Goal: Check status: Check status

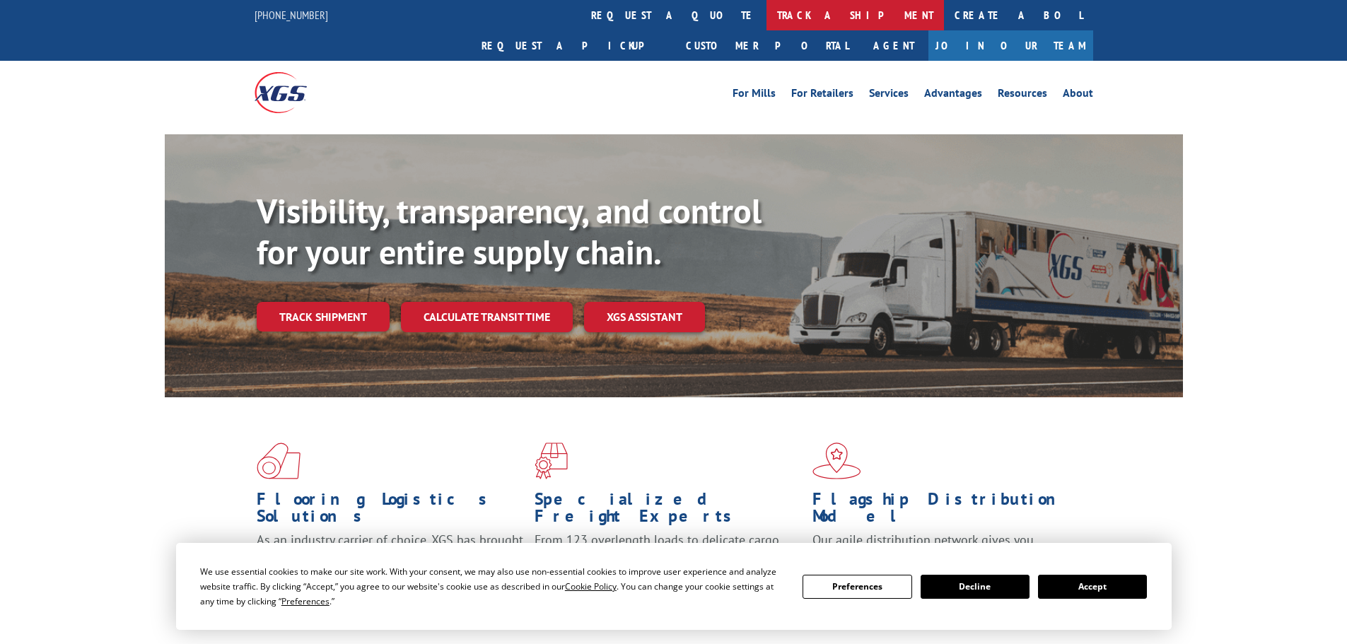
click at [767, 16] on link "track a shipment" at bounding box center [856, 15] width 178 height 30
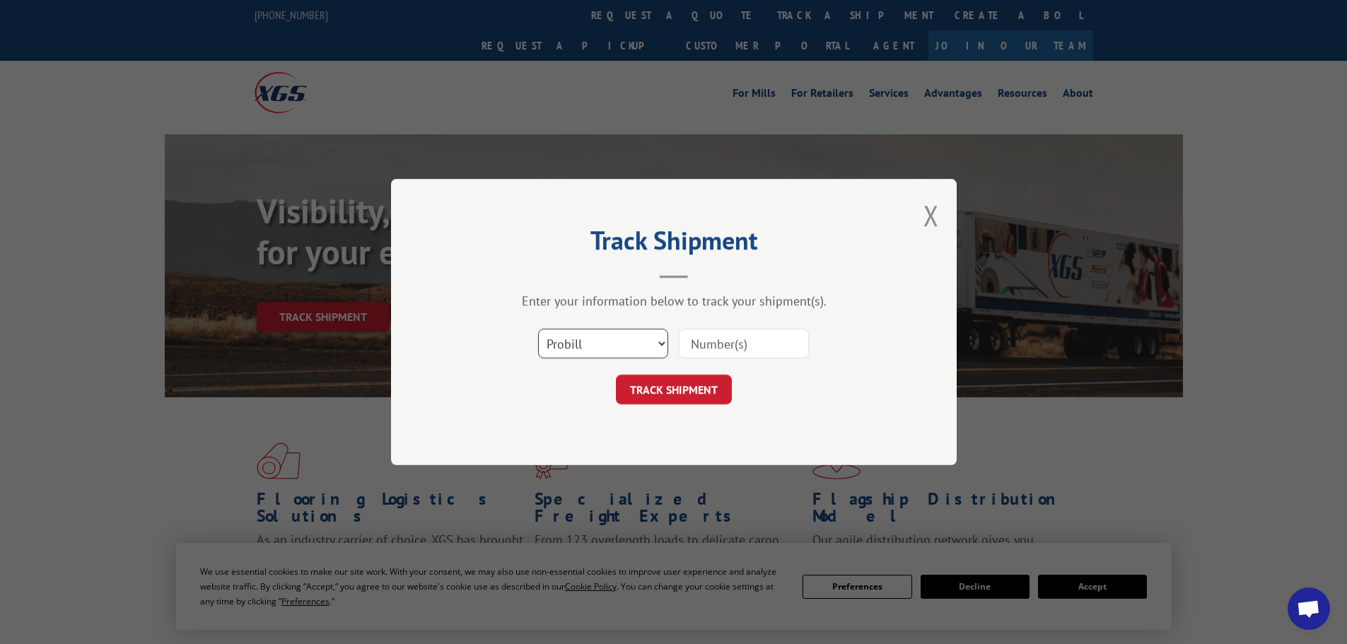
click at [614, 343] on select "Select category... Probill BOL PO" at bounding box center [603, 344] width 130 height 30
select select "bol"
click at [538, 329] on select "Select category... Probill BOL PO" at bounding box center [603, 344] width 130 height 30
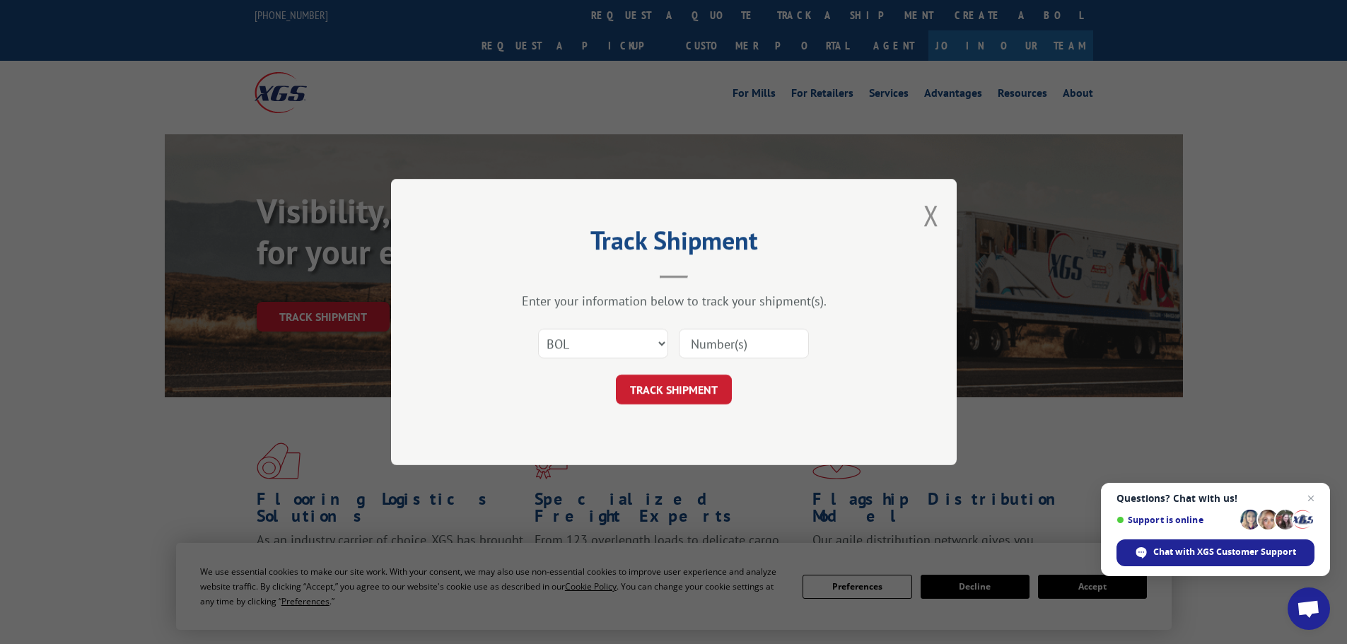
paste input "UNILIN THOMASVILLE"
type input "UNILIN THOMASVILLE"
drag, startPoint x: 803, startPoint y: 343, endPoint x: 665, endPoint y: 413, distance: 154.7
click at [665, 413] on div "Track Shipment Enter your information below to track your shipment(s). Select c…" at bounding box center [674, 322] width 566 height 286
drag, startPoint x: 760, startPoint y: 345, endPoint x: 607, endPoint y: 395, distance: 160.8
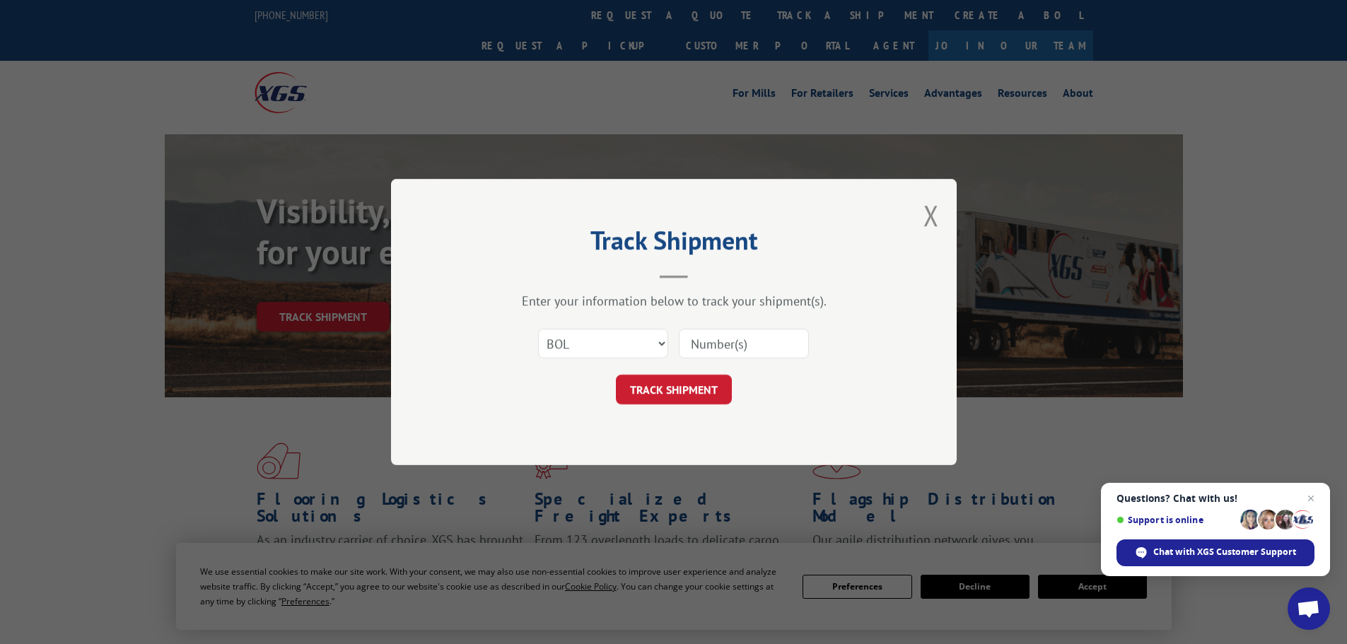
click at [607, 395] on form "Select category... Probill BOL PO TRACK SHIPMENT" at bounding box center [674, 362] width 424 height 84
click at [755, 348] on input at bounding box center [744, 344] width 130 height 30
drag, startPoint x: 755, startPoint y: 348, endPoint x: 749, endPoint y: 344, distance: 7.6
click at [748, 344] on input at bounding box center [744, 344] width 130 height 30
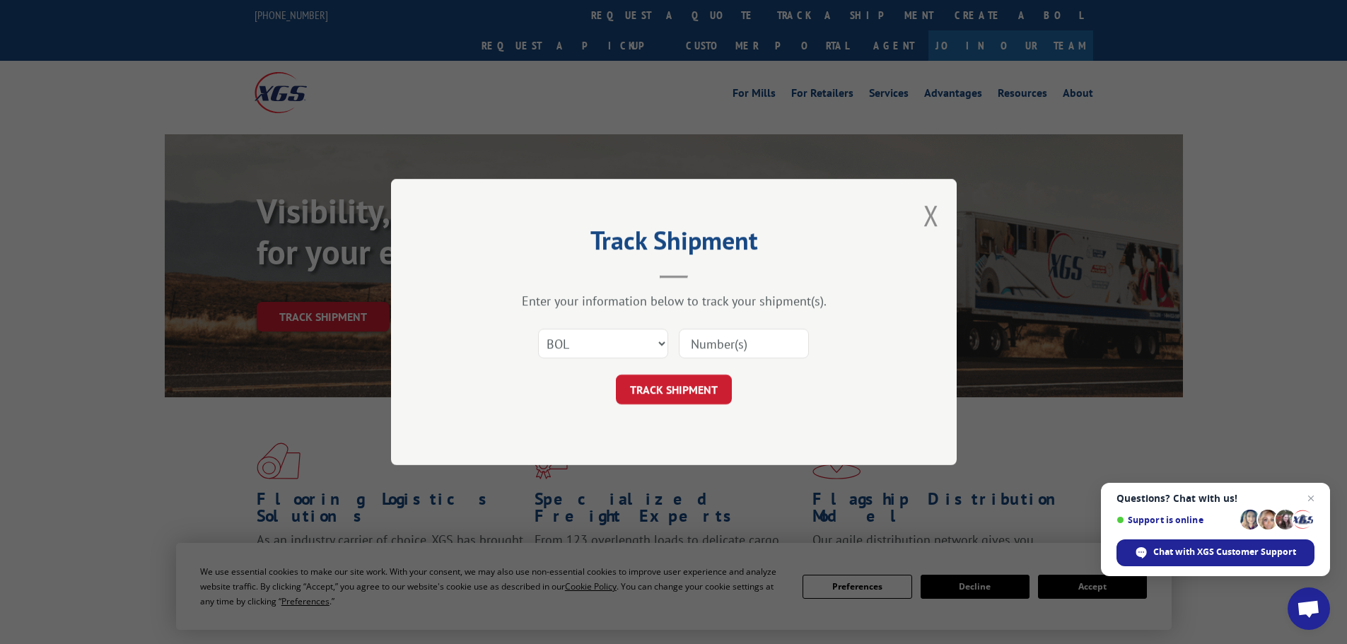
click at [755, 339] on input at bounding box center [744, 344] width 130 height 30
drag, startPoint x: 774, startPoint y: 333, endPoint x: 772, endPoint y: 341, distance: 8.1
click at [772, 340] on input at bounding box center [744, 344] width 130 height 30
click at [769, 344] on input at bounding box center [744, 344] width 130 height 30
drag, startPoint x: 765, startPoint y: 342, endPoint x: 678, endPoint y: 390, distance: 99.4
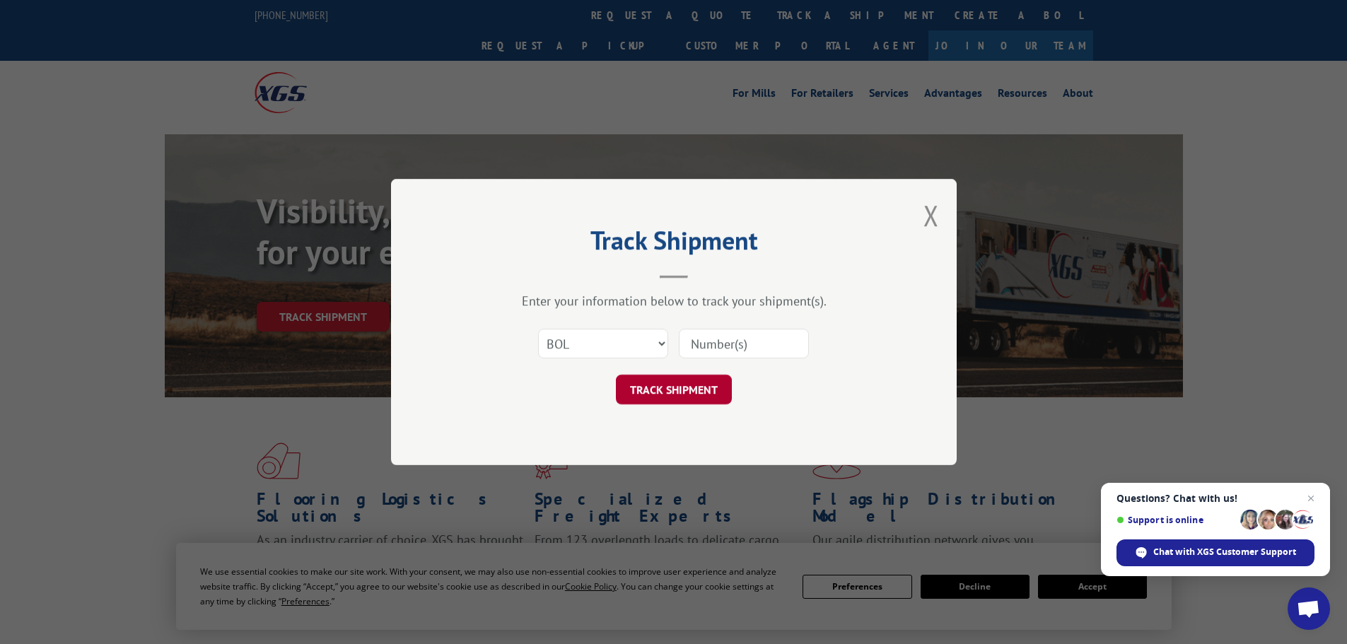
click at [678, 390] on button "TRACK SHIPMENT" at bounding box center [674, 390] width 116 height 30
drag, startPoint x: 759, startPoint y: 347, endPoint x: 703, endPoint y: 351, distance: 56.0
click at [703, 351] on input at bounding box center [744, 344] width 130 height 30
type input "1"
paste input "6011373"
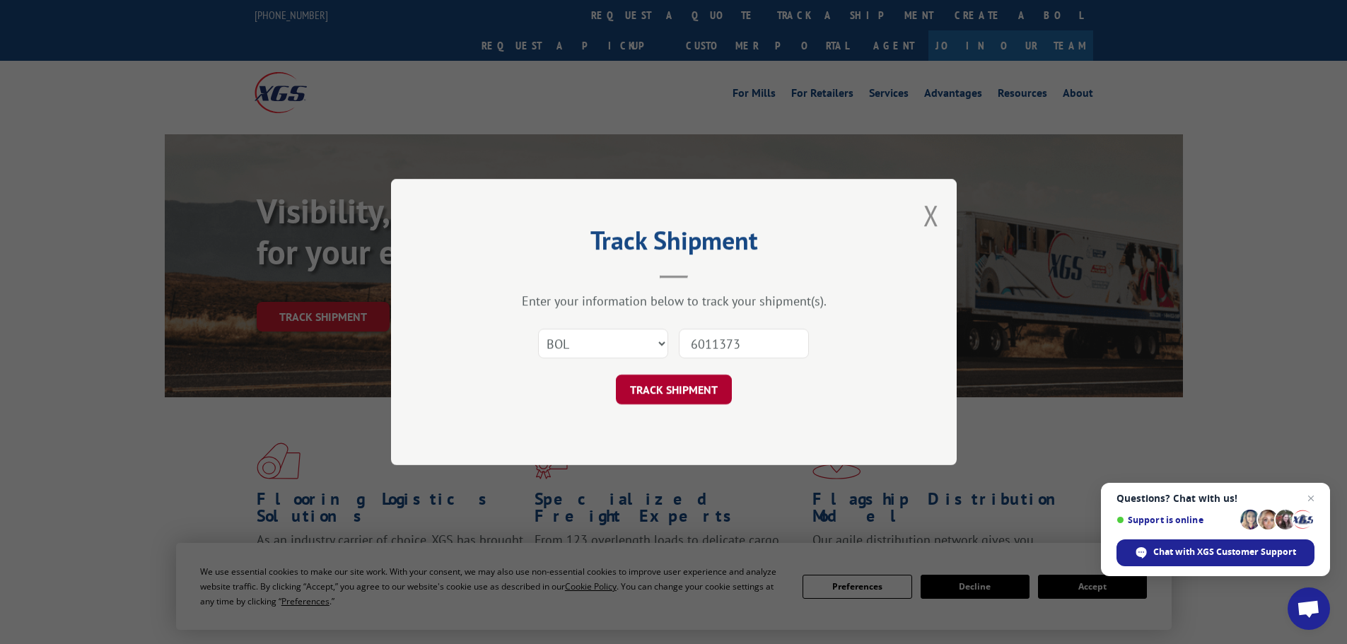
type input "6011373"
click at [667, 392] on button "TRACK SHIPMENT" at bounding box center [674, 390] width 116 height 30
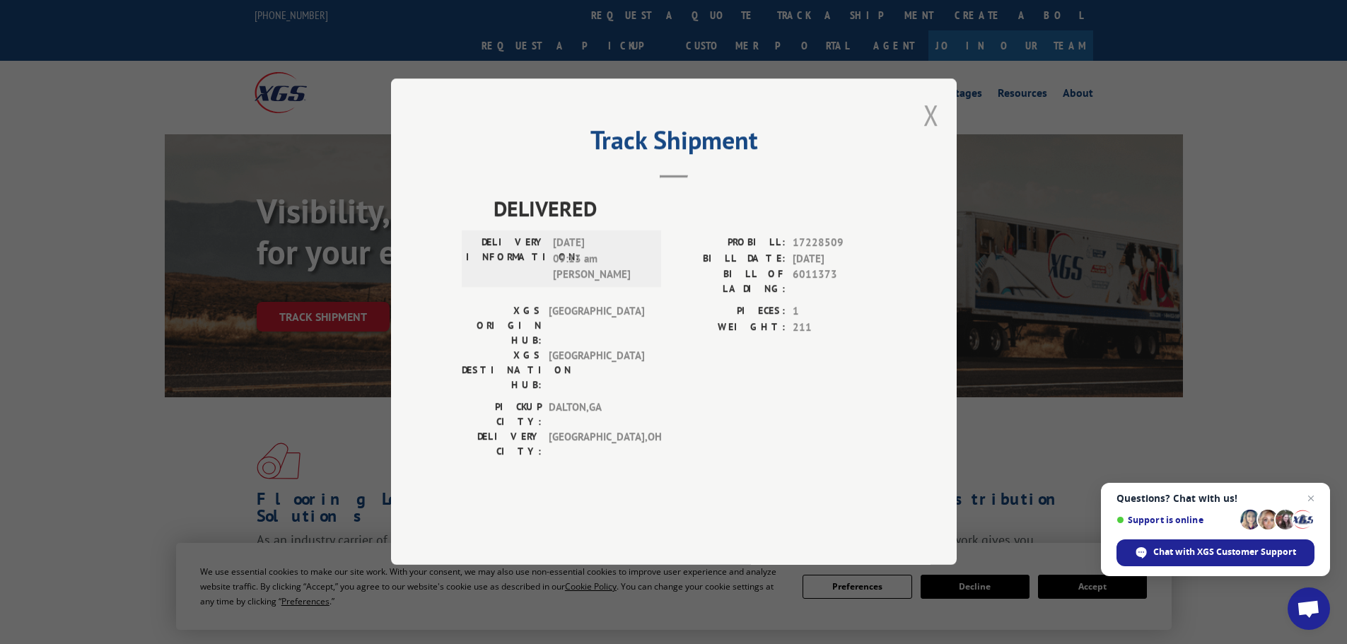
click at [938, 134] on button "Close modal" at bounding box center [932, 114] width 16 height 37
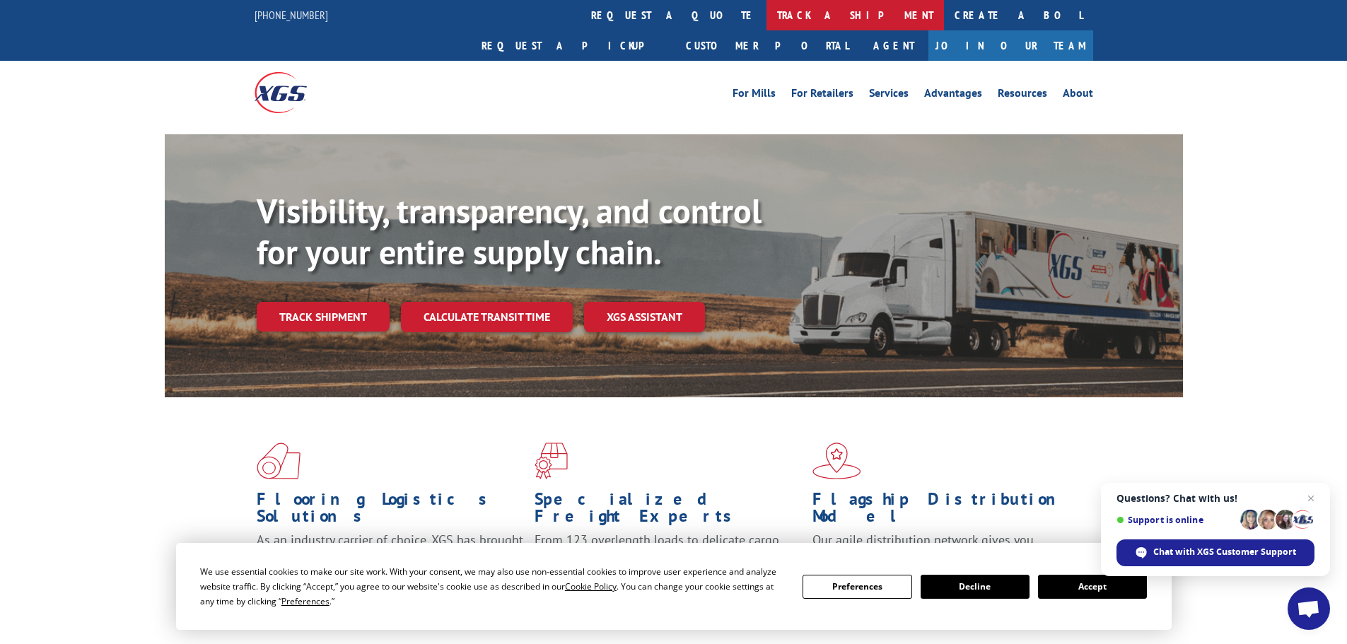
click at [767, 13] on link "track a shipment" at bounding box center [856, 15] width 178 height 30
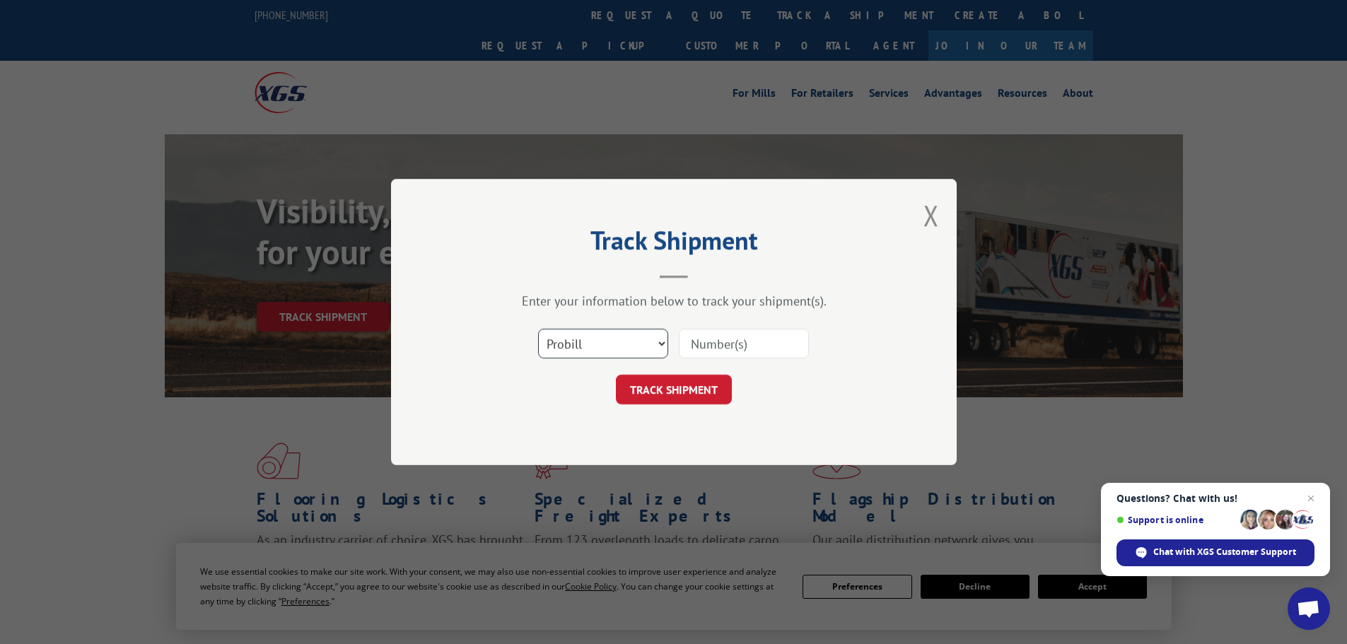
click at [578, 349] on select "Select category... Probill BOL PO" at bounding box center [603, 344] width 130 height 30
select select "bol"
click at [538, 329] on select "Select category... Probill BOL PO" at bounding box center [603, 344] width 130 height 30
paste input "6013833"
type input "6013833"
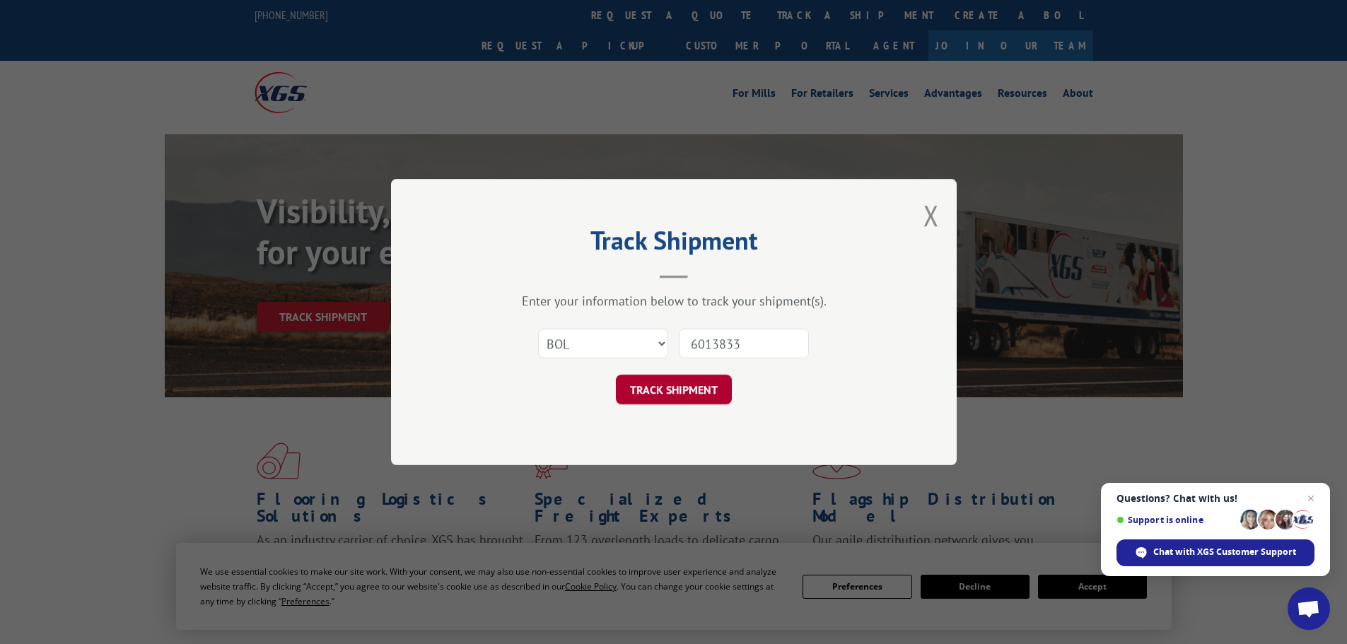
click at [661, 390] on button "TRACK SHIPMENT" at bounding box center [674, 390] width 116 height 30
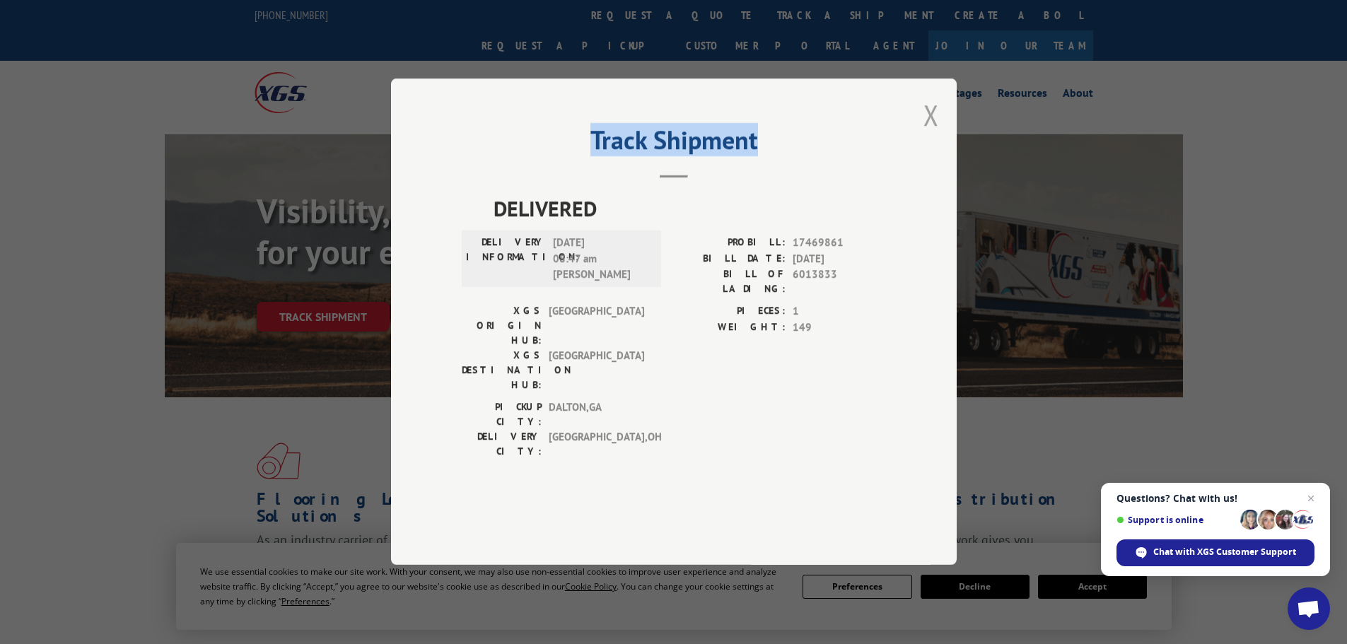
click at [936, 150] on div "Track Shipment DELIVERED DELIVERY INFORMATION: [DATE] 08:47 am [PERSON_NAME]: 1…" at bounding box center [674, 321] width 566 height 487
click at [932, 134] on button "Close modal" at bounding box center [932, 114] width 16 height 37
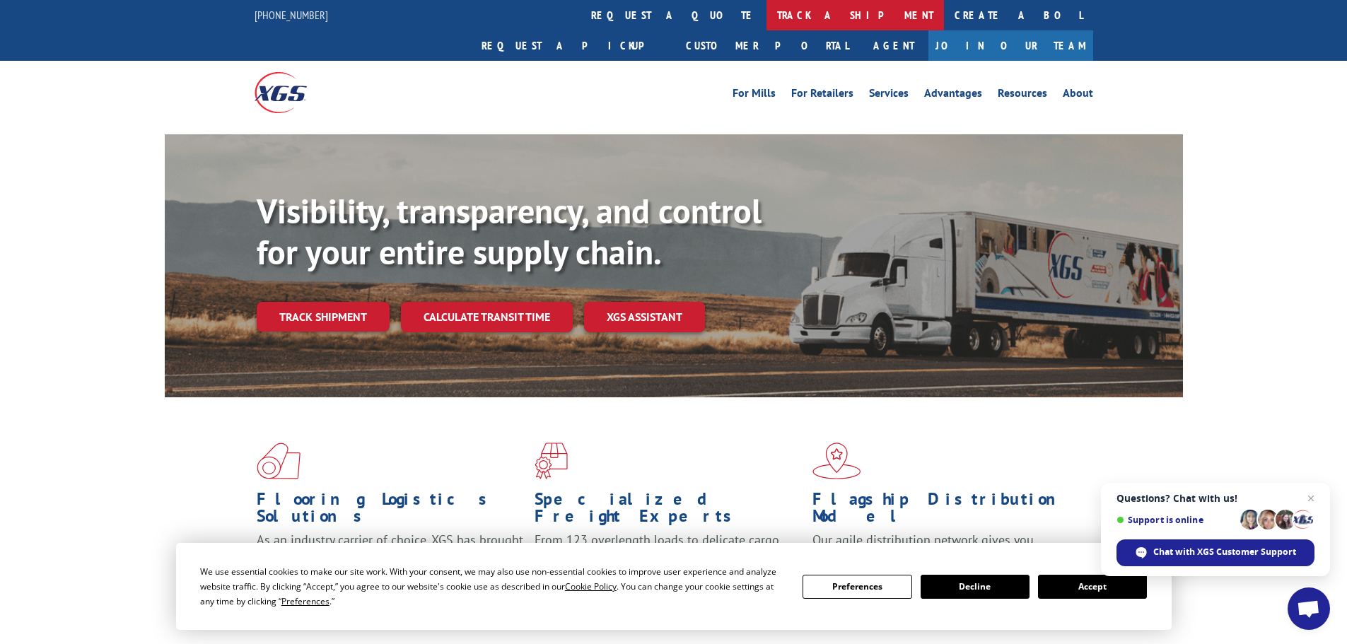
click at [767, 13] on link "track a shipment" at bounding box center [856, 15] width 178 height 30
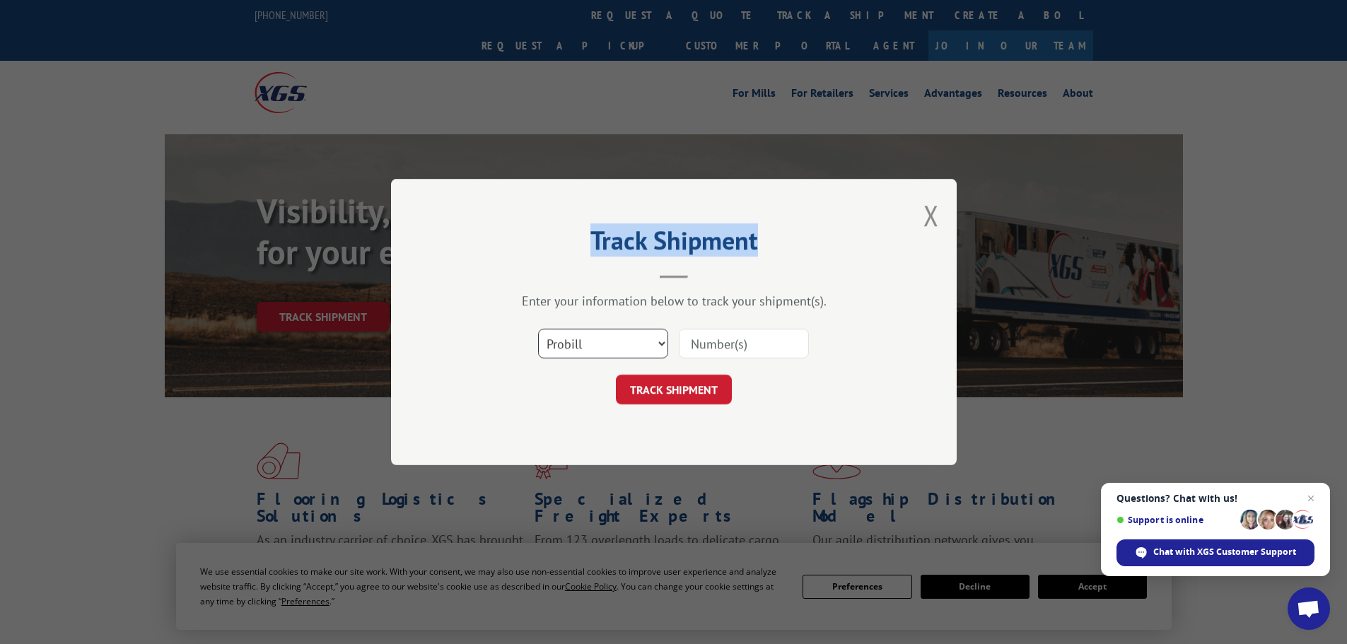
click at [573, 346] on select "Select category... Probill BOL PO" at bounding box center [603, 344] width 130 height 30
select select "bol"
click at [538, 329] on select "Select category... Probill BOL PO" at bounding box center [603, 344] width 130 height 30
paste input "6014897"
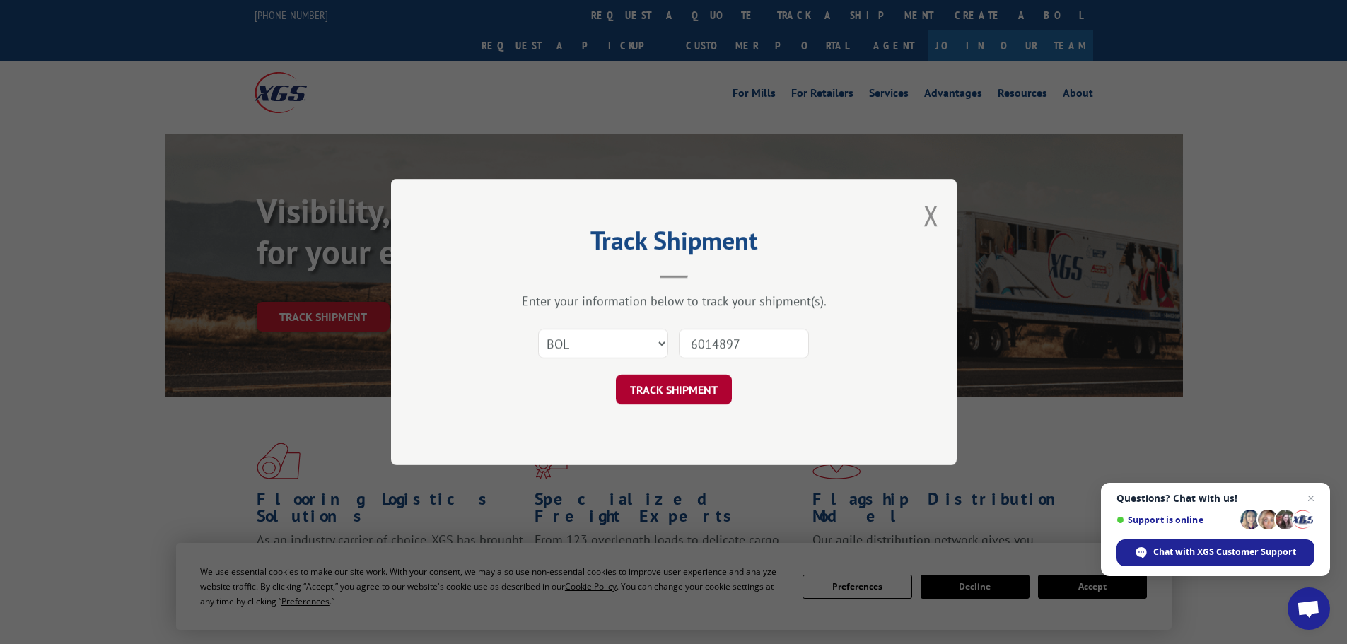
type input "6014897"
click at [661, 389] on button "TRACK SHIPMENT" at bounding box center [674, 390] width 116 height 30
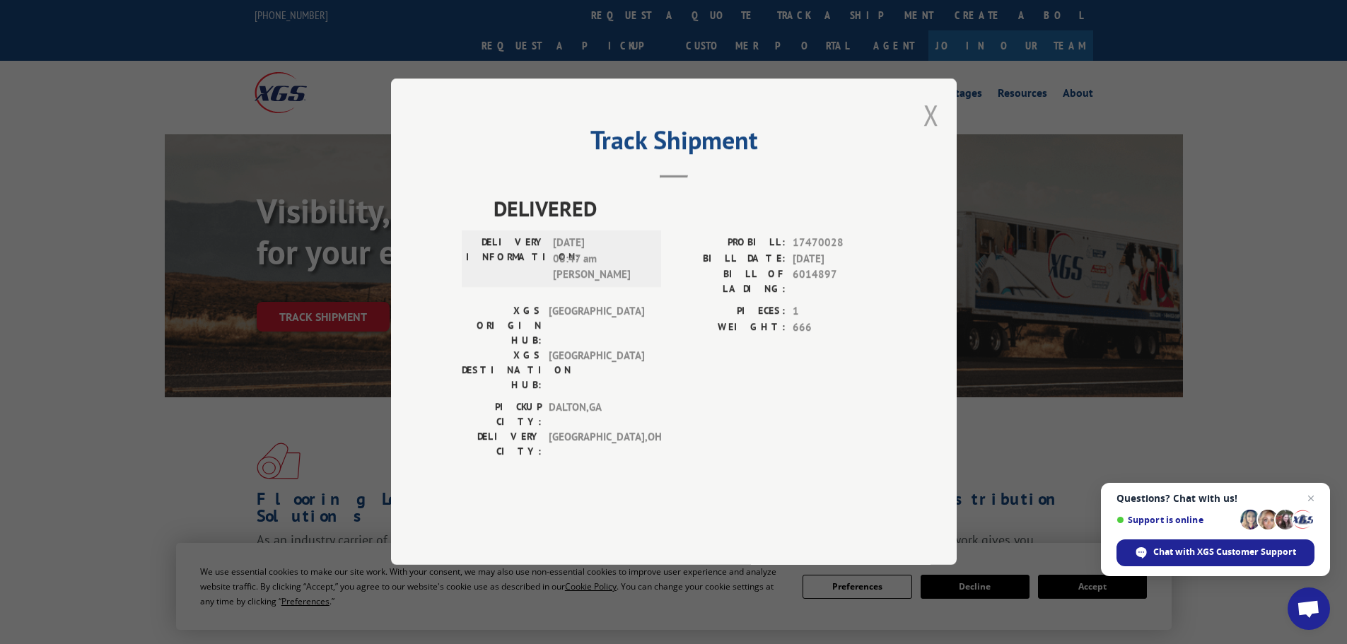
click at [927, 134] on button "Close modal" at bounding box center [932, 114] width 16 height 37
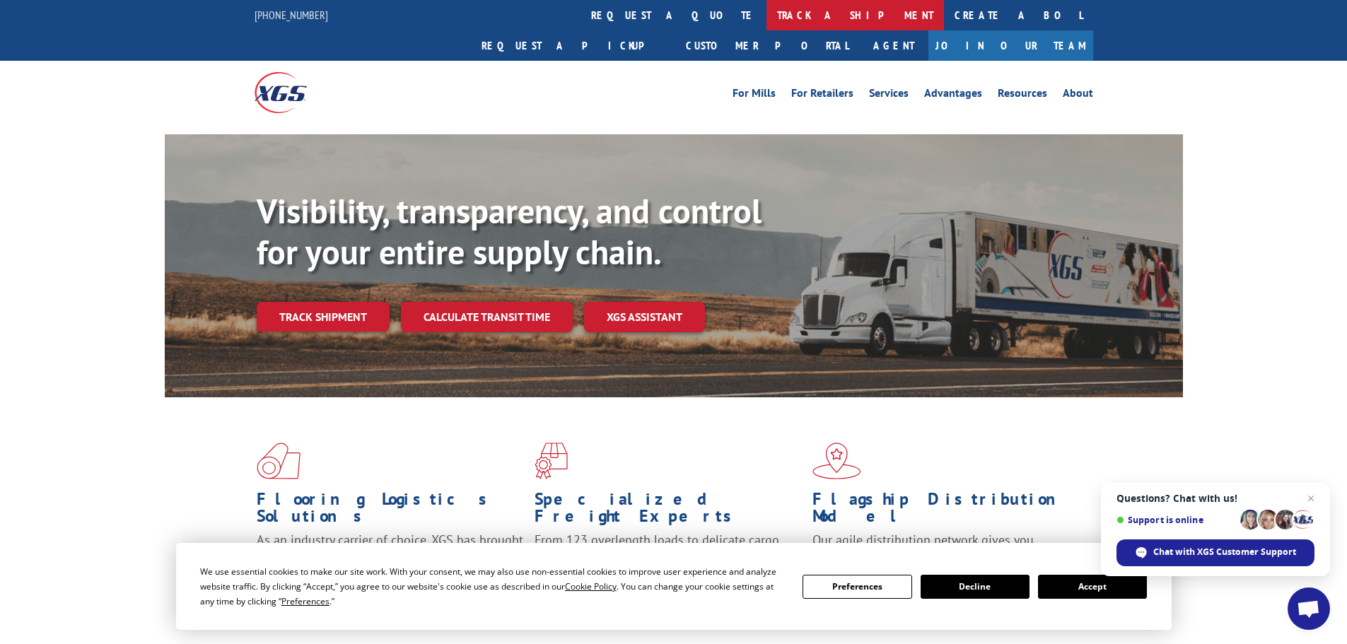
click at [767, 18] on link "track a shipment" at bounding box center [856, 15] width 178 height 30
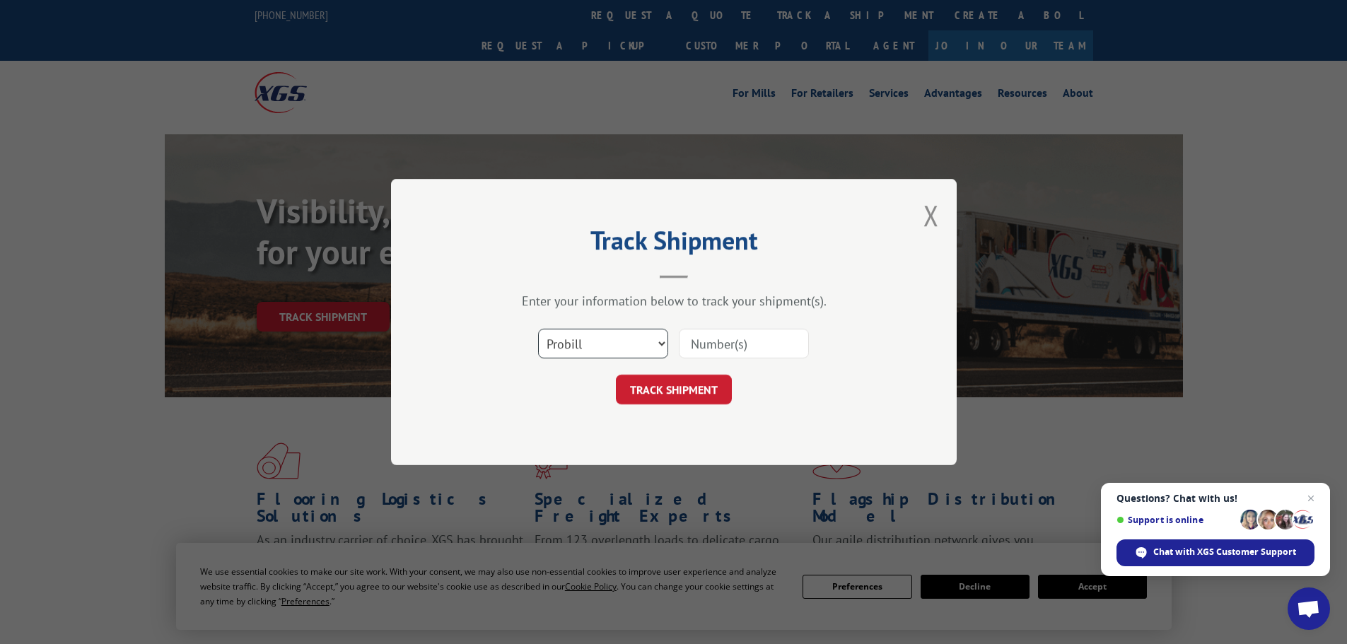
click at [552, 349] on select "Select category... Probill BOL PO" at bounding box center [603, 344] width 130 height 30
select select "bol"
click at [538, 329] on select "Select category... Probill BOL PO" at bounding box center [603, 344] width 130 height 30
paste input "6014913"
type input "6014913"
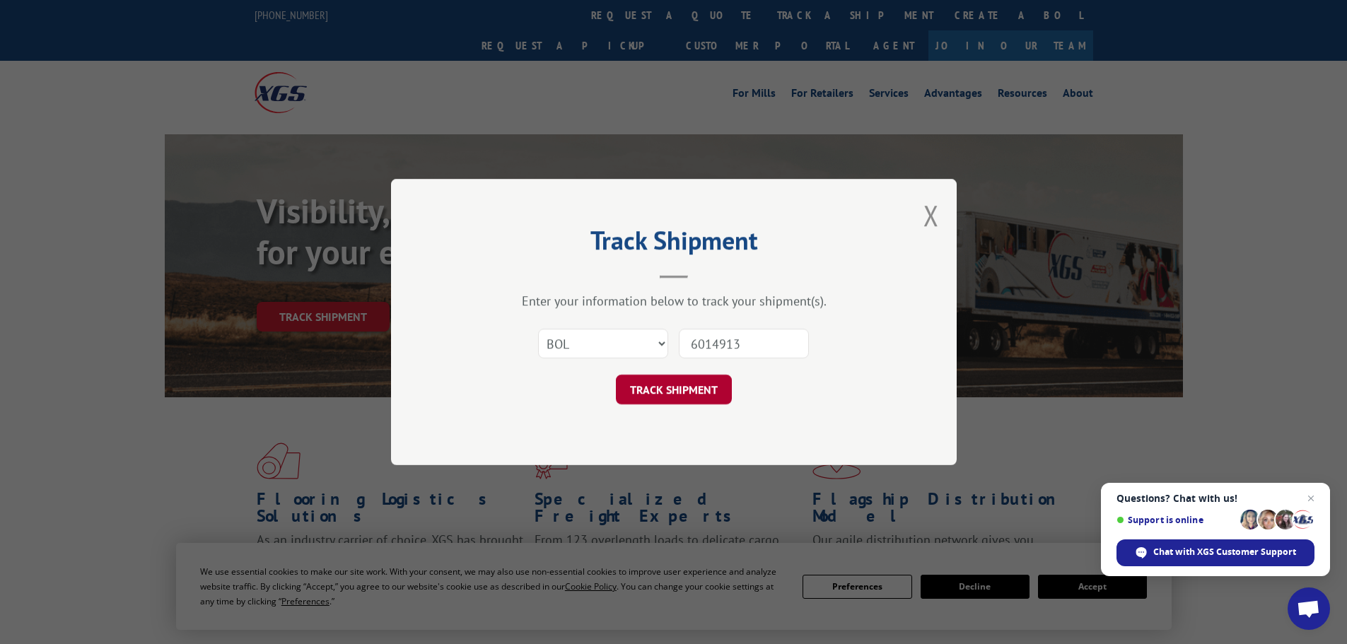
click at [663, 387] on button "TRACK SHIPMENT" at bounding box center [674, 390] width 116 height 30
